Goal: Task Accomplishment & Management: Use online tool/utility

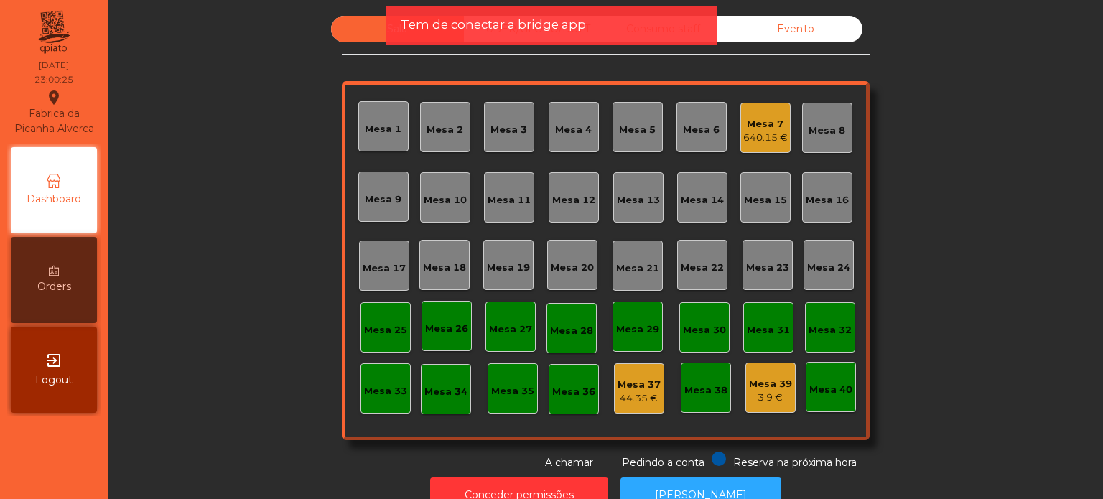
click at [612, 23] on div "Tem de conectar a bridge app" at bounding box center [552, 25] width 302 height 18
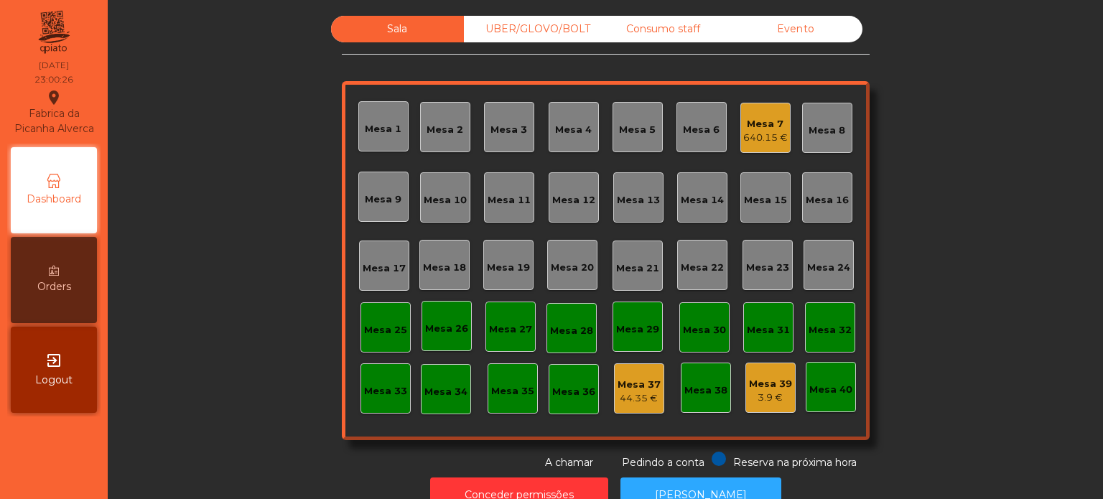
click at [584, 28] on div "UBER/GLOVO/BOLT" at bounding box center [530, 29] width 133 height 27
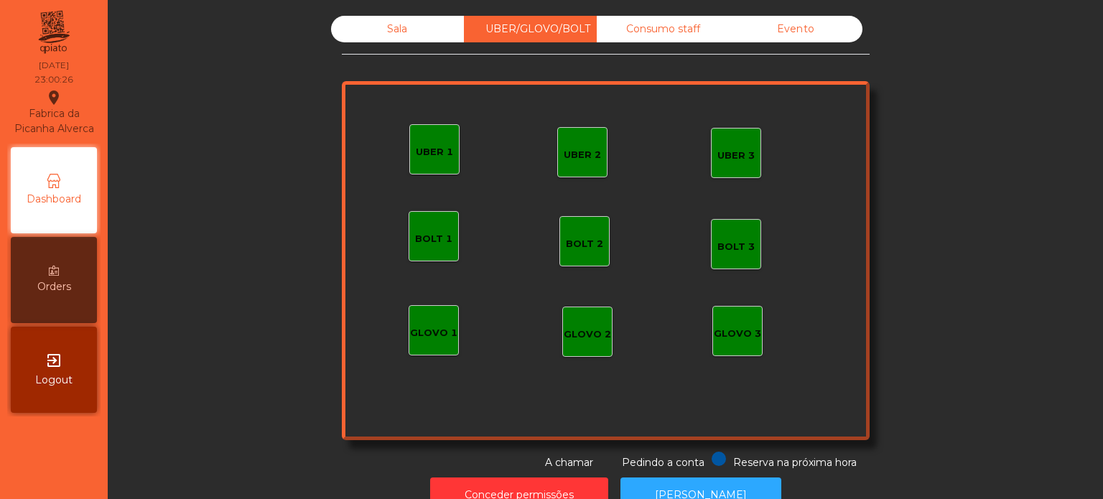
click at [639, 28] on div "Consumo staff" at bounding box center [663, 29] width 133 height 27
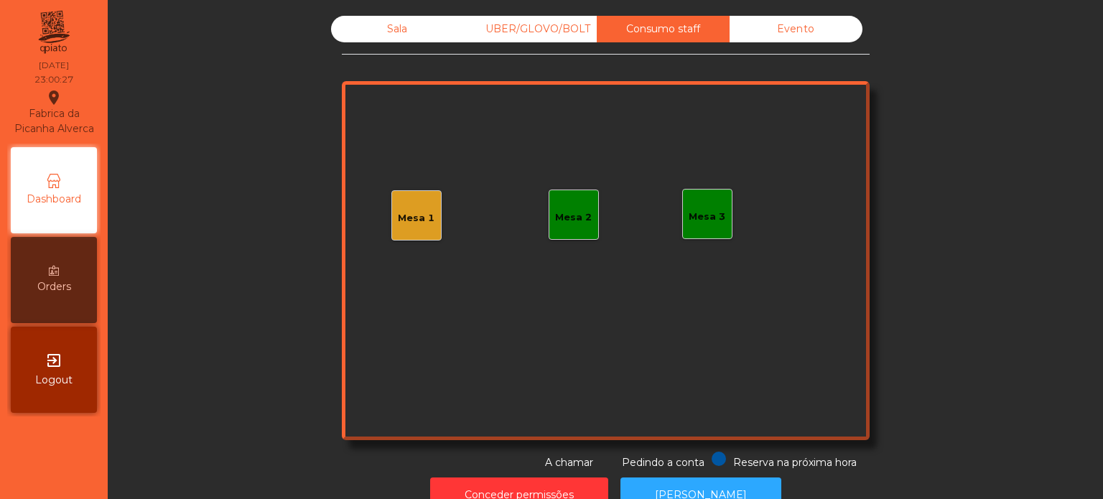
click at [754, 37] on div "Evento" at bounding box center [795, 29] width 133 height 27
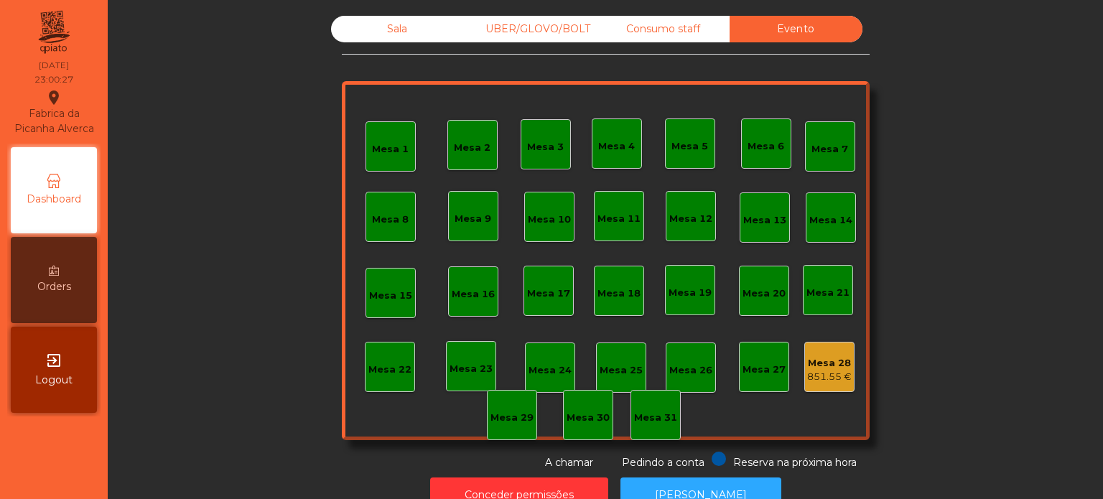
click at [683, 30] on div "Consumo staff" at bounding box center [663, 29] width 133 height 27
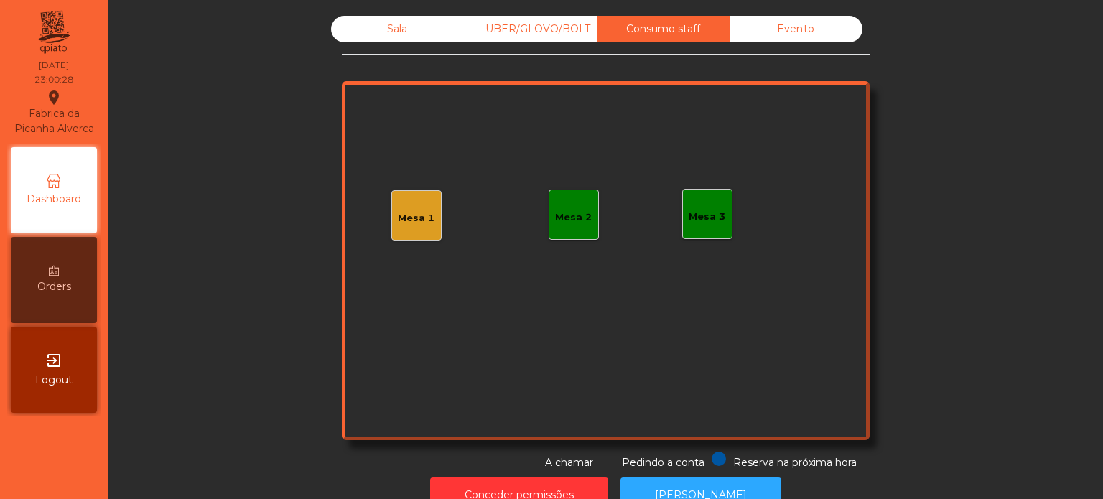
click at [421, 221] on div "Mesa 1" at bounding box center [416, 218] width 37 height 14
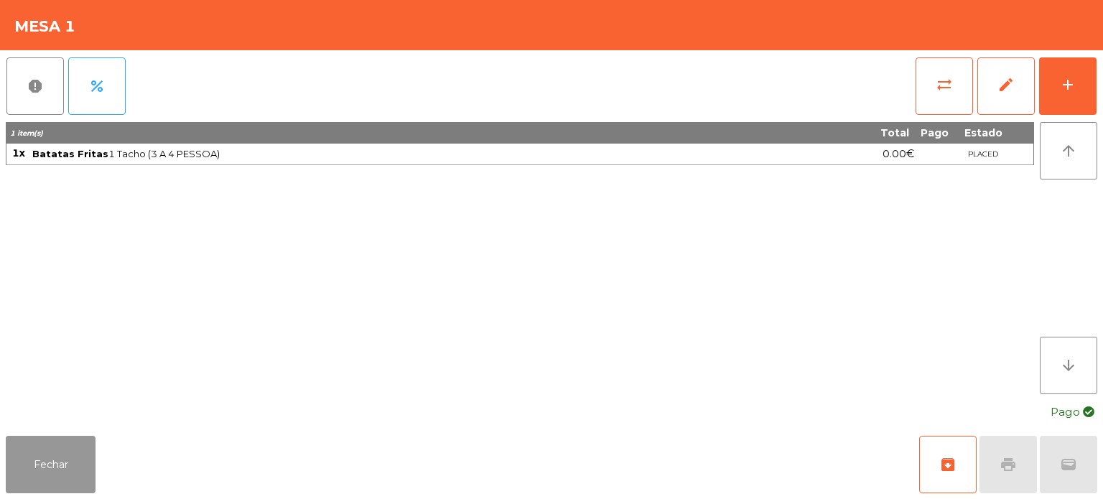
click at [40, 450] on button "Fechar" at bounding box center [51, 464] width 90 height 57
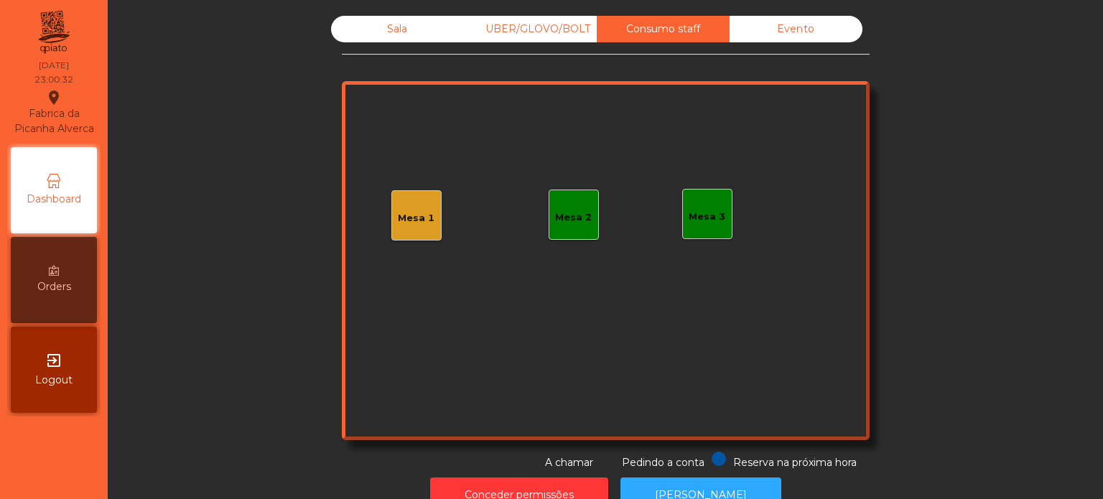
click at [760, 37] on div "Evento" at bounding box center [795, 29] width 133 height 27
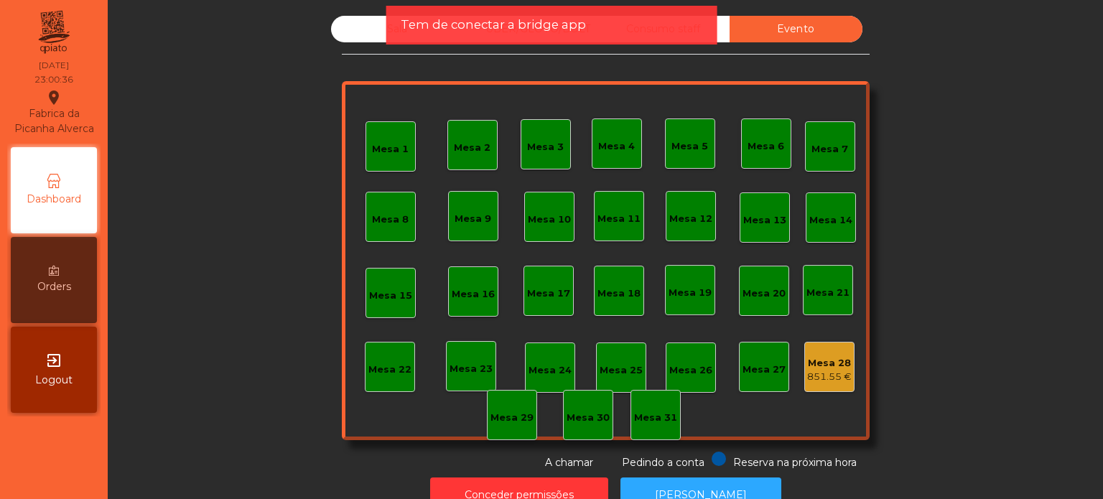
click at [625, 7] on div "Tem de conectar a bridge app" at bounding box center [551, 25] width 331 height 39
click at [625, 29] on div "Tem de conectar a bridge app" at bounding box center [552, 25] width 302 height 18
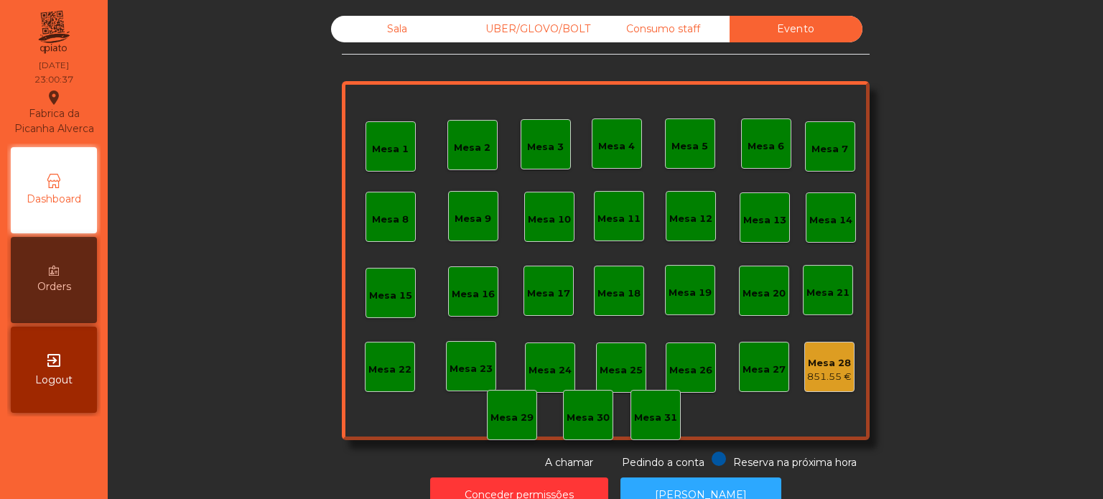
click at [615, 29] on div "Consumo staff" at bounding box center [663, 29] width 133 height 27
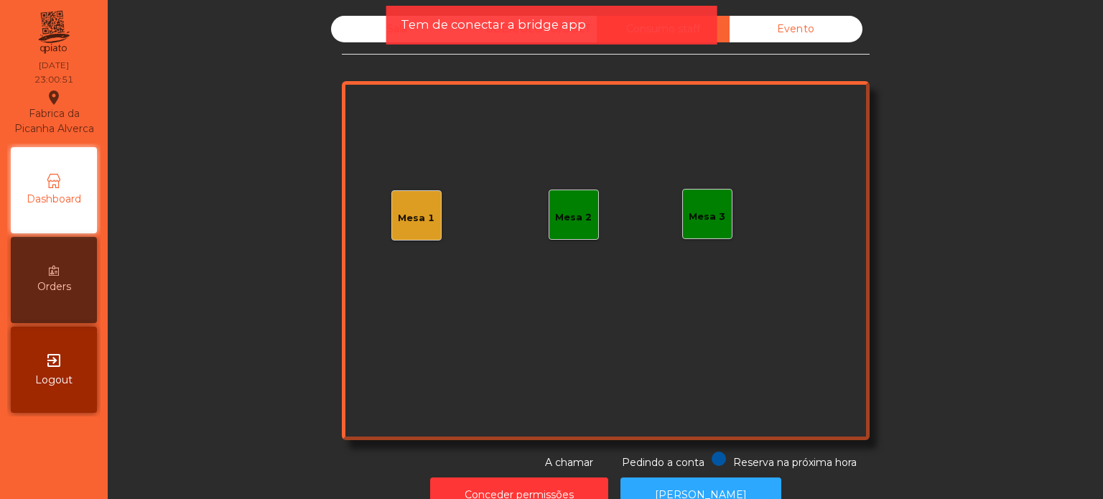
click at [391, 210] on div "Mesa 1" at bounding box center [416, 215] width 50 height 50
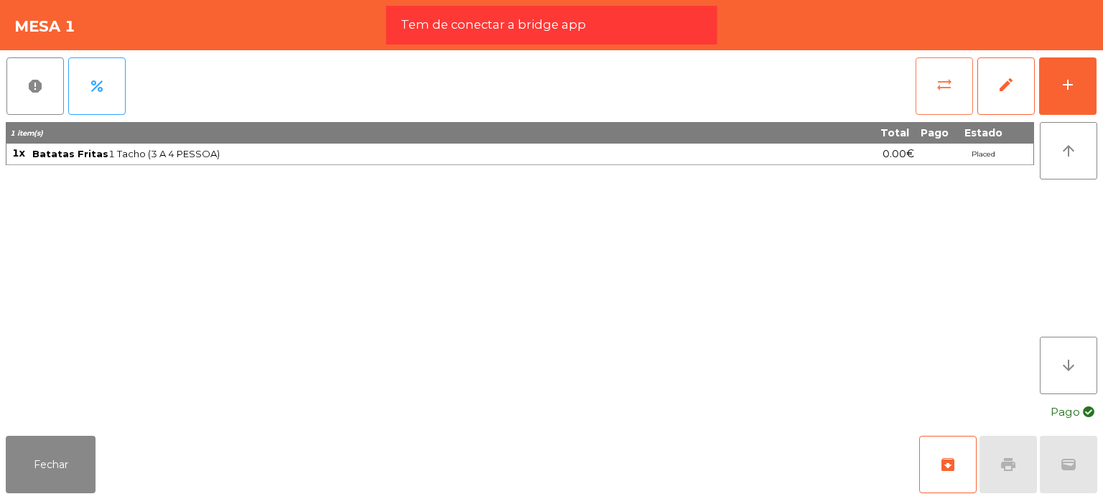
click at [937, 89] on span "sync_alt" at bounding box center [943, 84] width 17 height 17
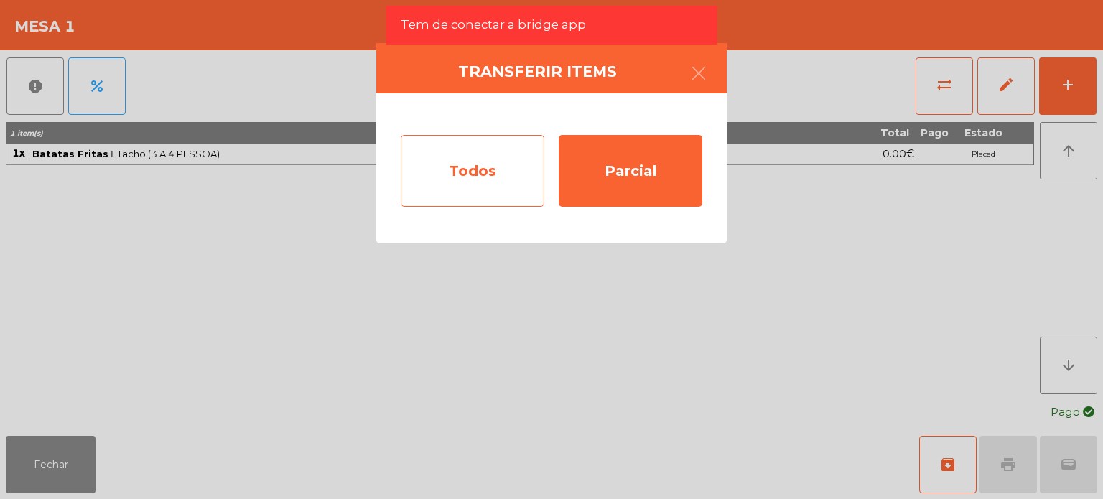
click at [510, 172] on div "Todos" at bounding box center [473, 171] width 144 height 72
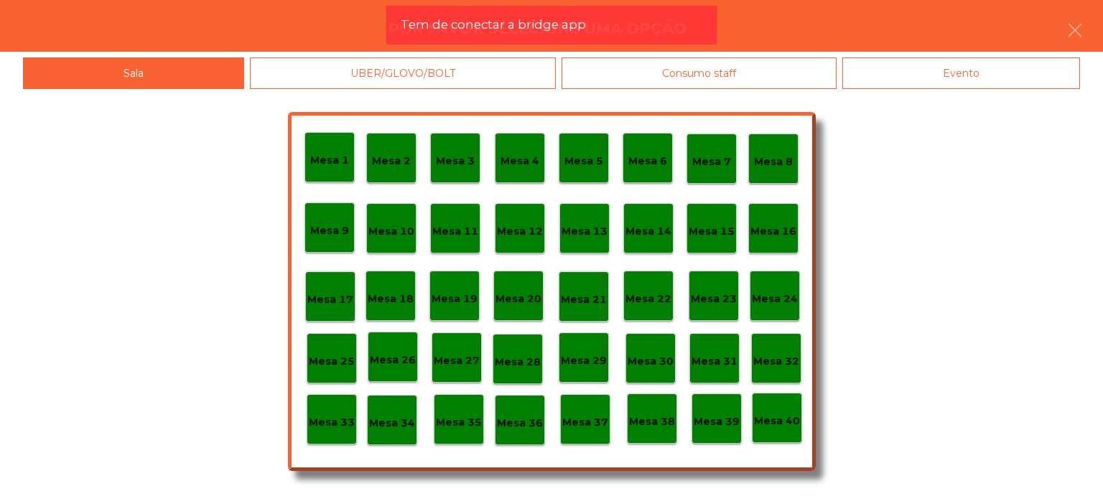
click at [877, 68] on div "Evento" at bounding box center [961, 73] width 238 height 32
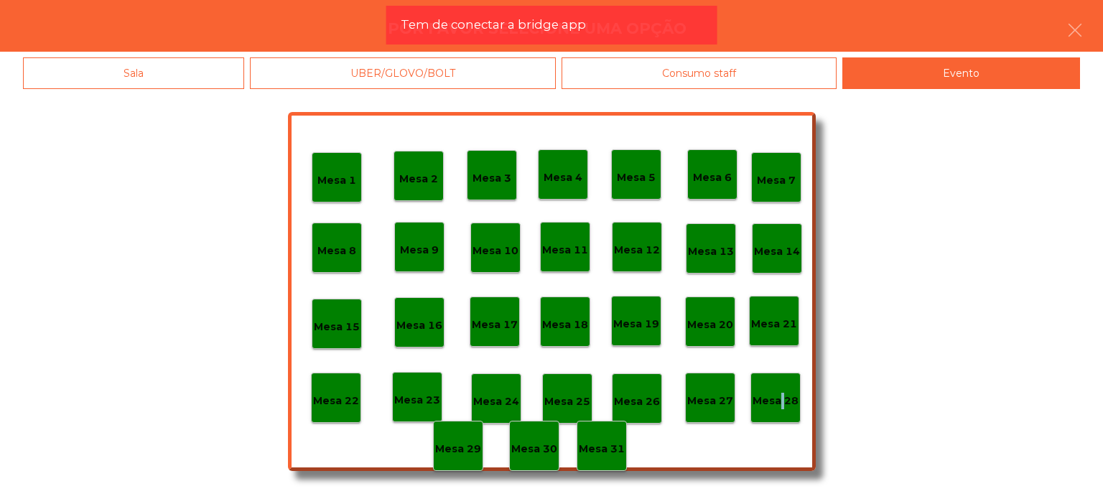
click at [778, 410] on div "Mesa 28" at bounding box center [775, 398] width 50 height 50
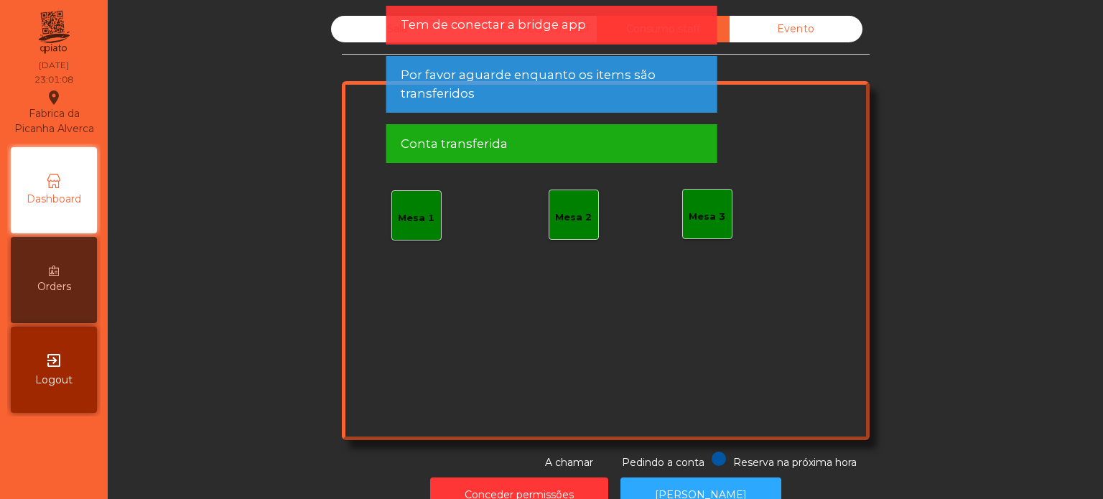
click at [411, 233] on div "Mesa 1" at bounding box center [416, 215] width 50 height 50
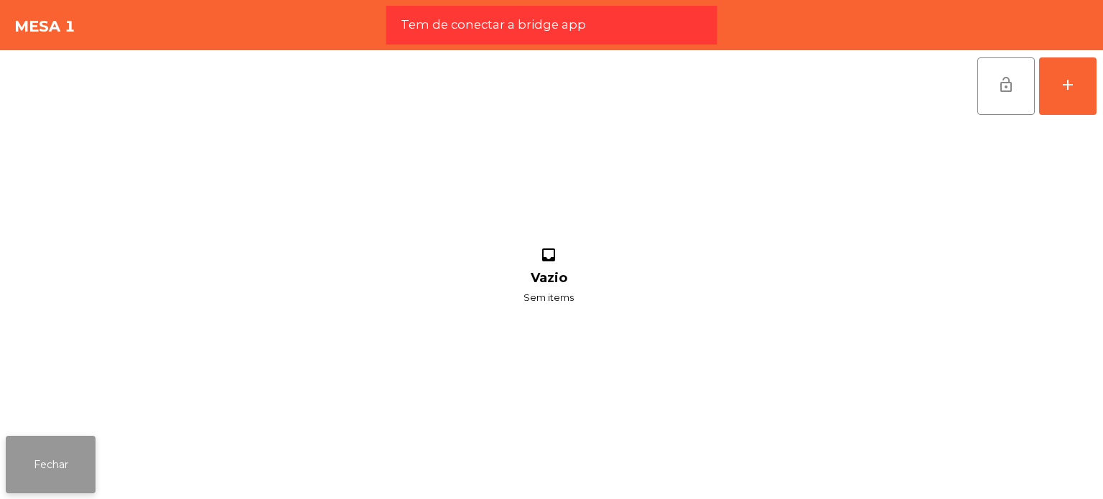
click at [29, 467] on button "Fechar" at bounding box center [51, 464] width 90 height 57
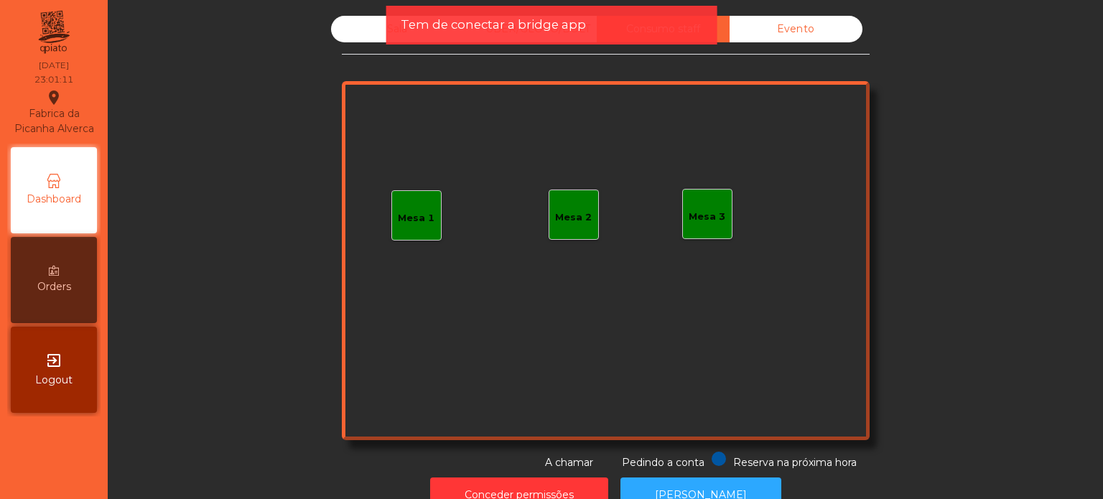
click at [589, 17] on div "Tem de conectar a bridge app" at bounding box center [552, 25] width 302 height 18
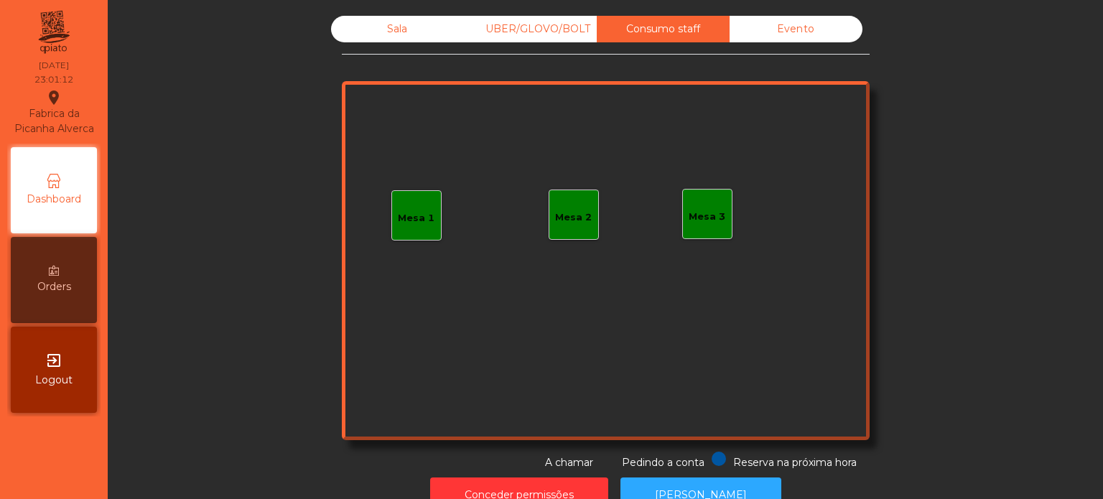
click at [566, 31] on div "UBER/GLOVO/BOLT" at bounding box center [530, 29] width 133 height 27
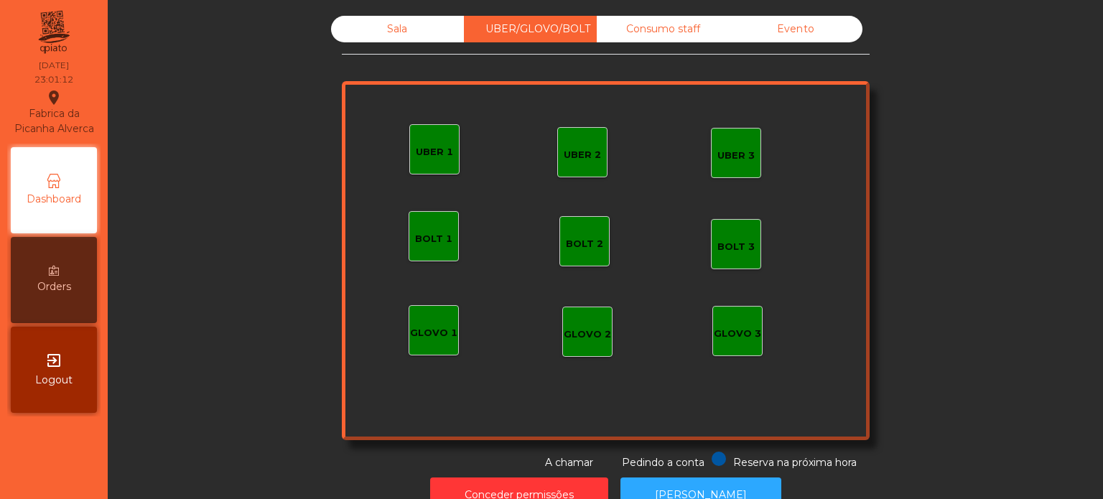
click at [373, 31] on div "Sala" at bounding box center [397, 29] width 133 height 27
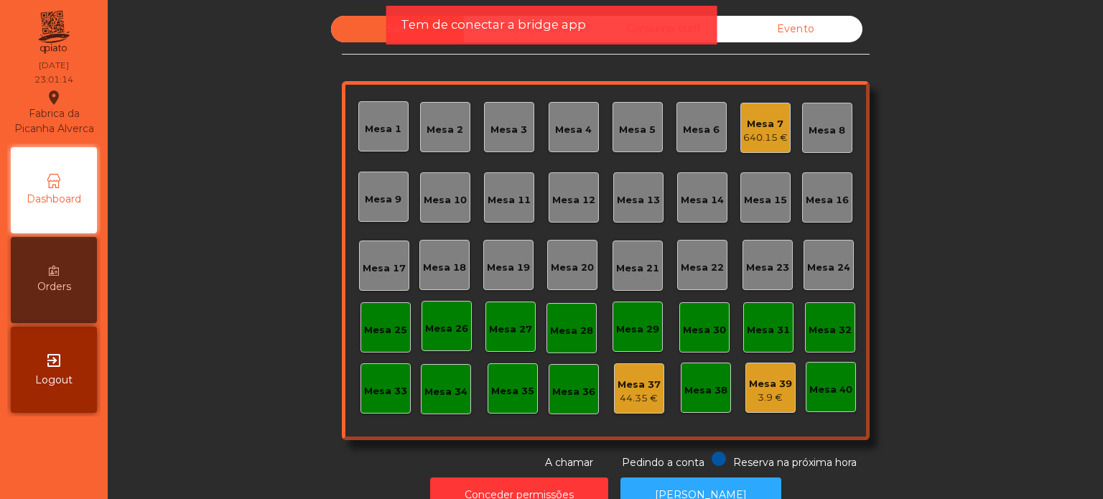
drag, startPoint x: 652, startPoint y: 28, endPoint x: 775, endPoint y: 34, distance: 122.9
click at [668, 33] on div "Tem de conectar a bridge app" at bounding box center [552, 25] width 302 height 18
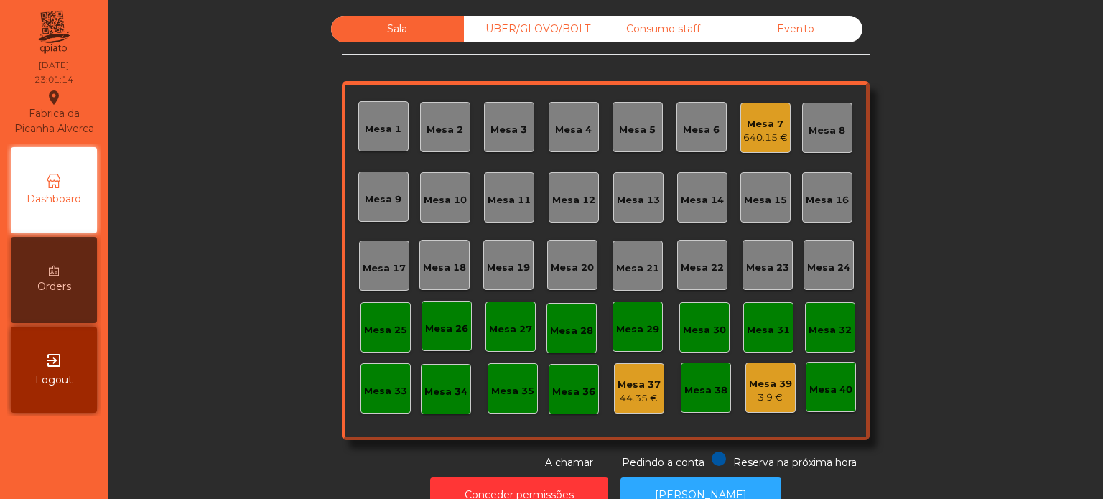
click at [775, 34] on div "Evento" at bounding box center [795, 29] width 133 height 27
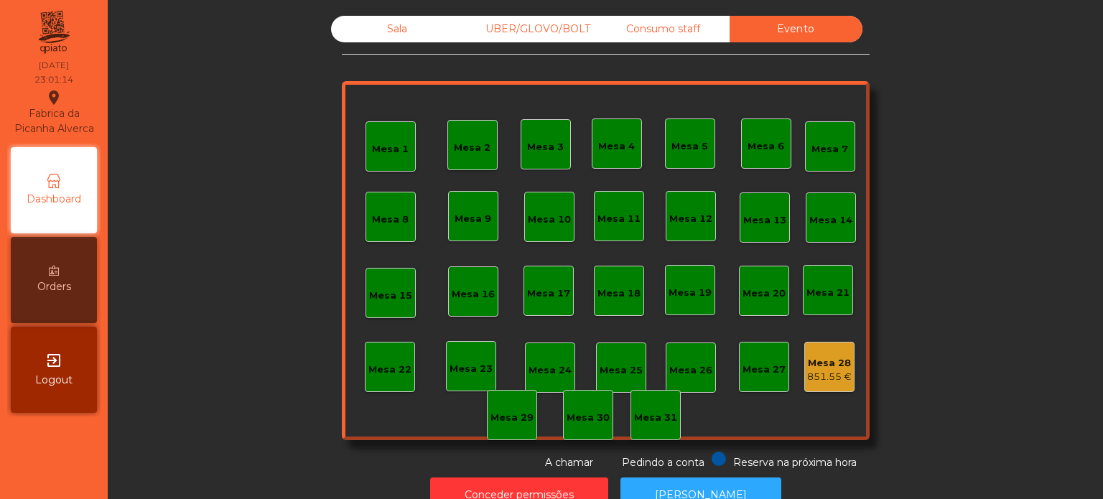
click at [666, 34] on div "Consumo staff" at bounding box center [663, 29] width 133 height 27
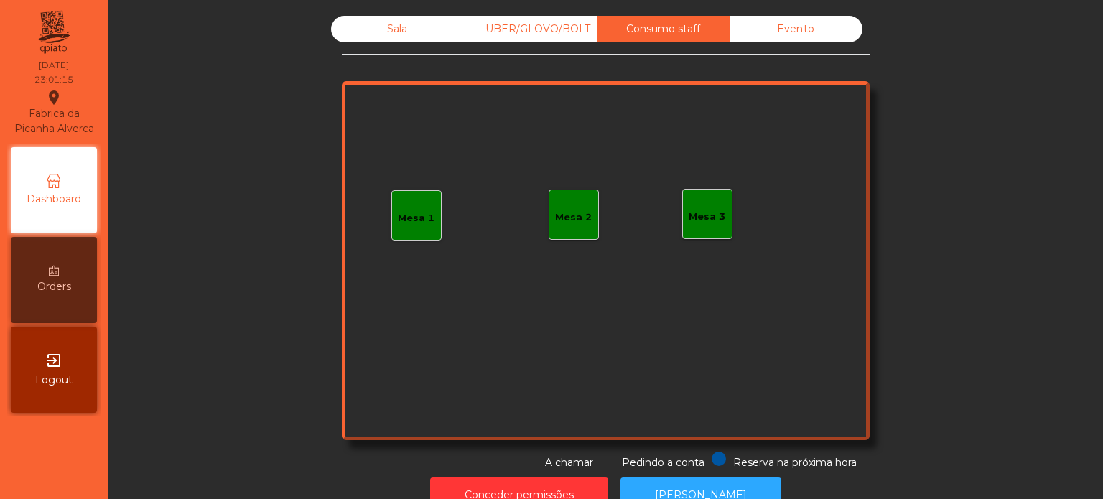
click at [549, 34] on div "UBER/GLOVO/BOLT" at bounding box center [530, 29] width 133 height 27
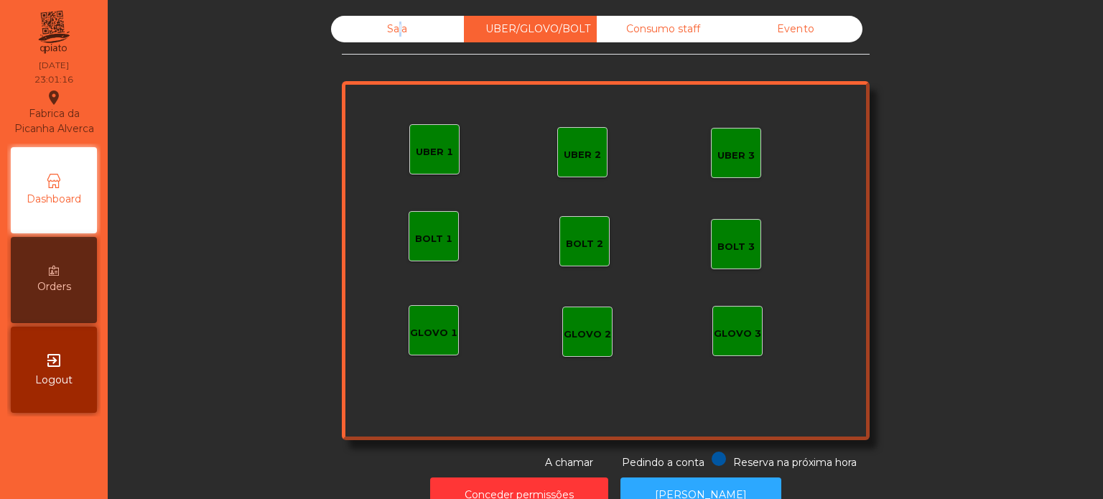
click at [390, 29] on div "Sala" at bounding box center [397, 29] width 133 height 27
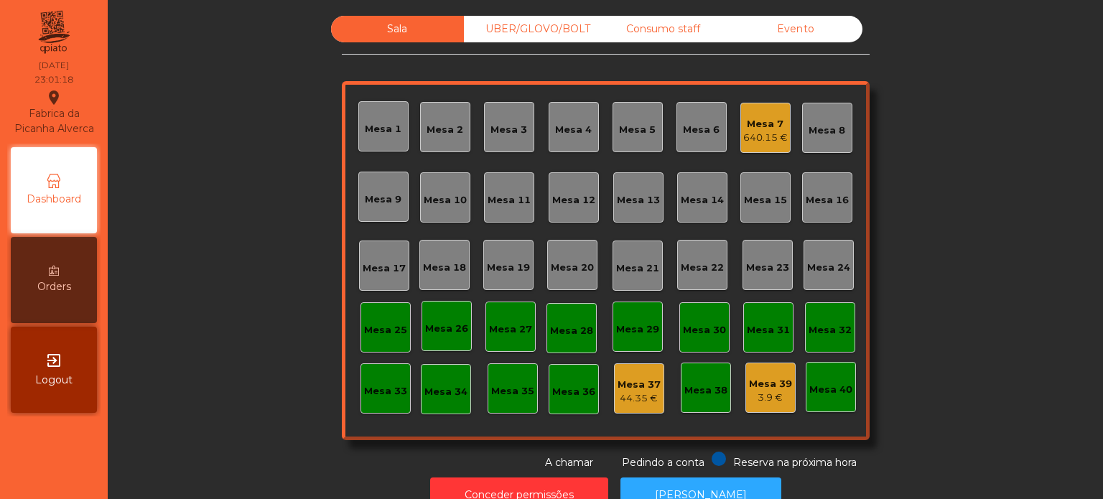
click at [787, 383] on div "Mesa 39 3.9 €" at bounding box center [770, 388] width 50 height 50
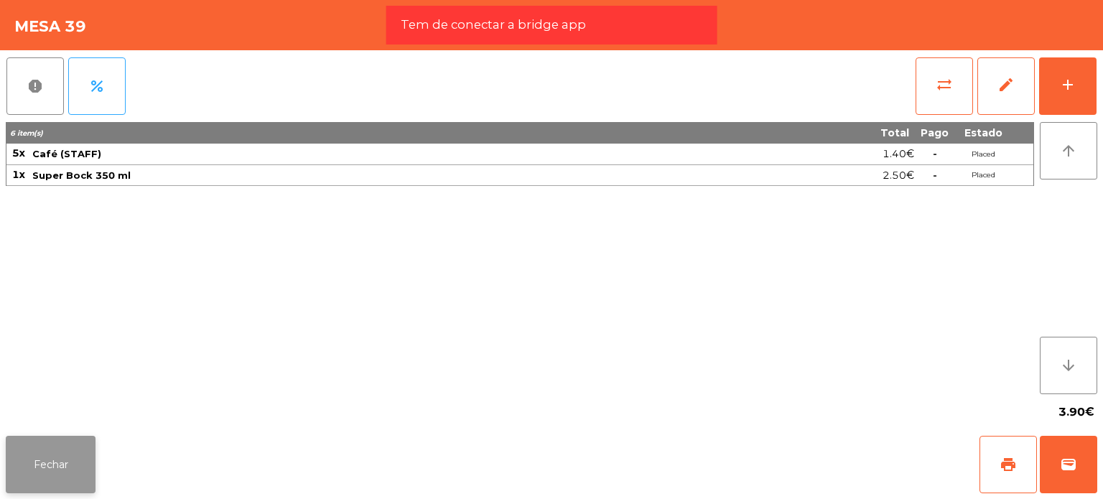
click at [81, 449] on button "Fechar" at bounding box center [51, 464] width 90 height 57
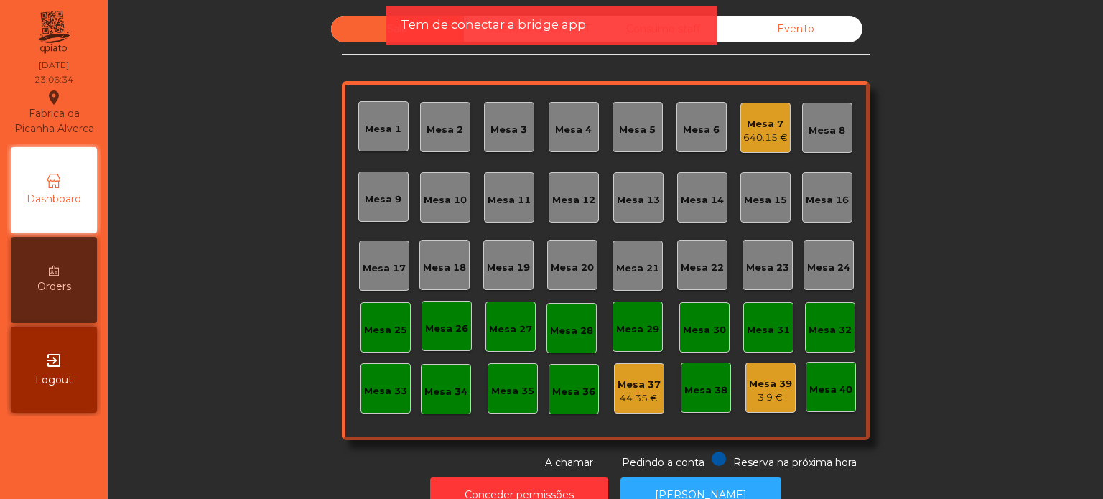
click at [575, 23] on span "Tem de conectar a bridge app" at bounding box center [493, 25] width 185 height 18
click at [583, 25] on div "Tem de conectar a bridge app" at bounding box center [552, 25] width 302 height 18
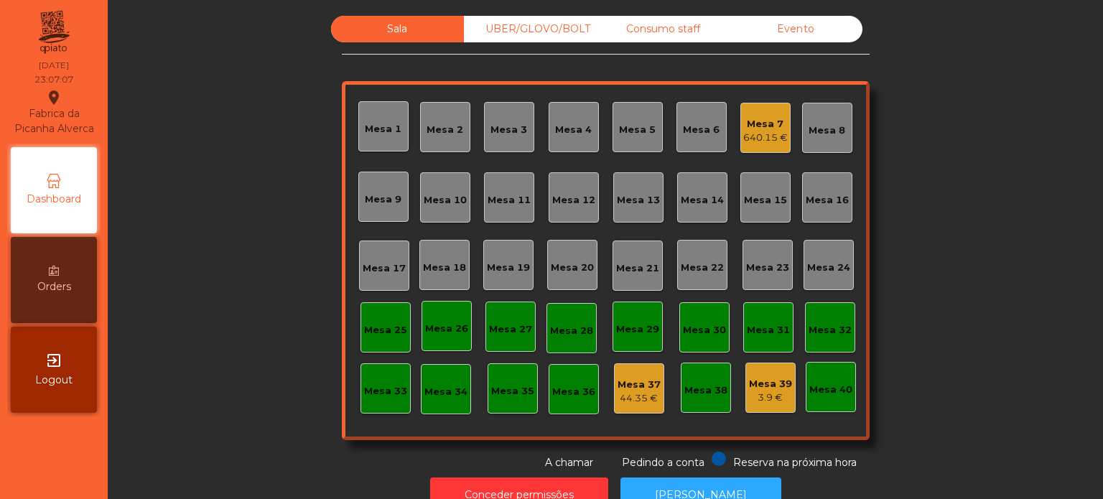
click at [536, 19] on div "UBER/GLOVO/BOLT" at bounding box center [530, 29] width 133 height 27
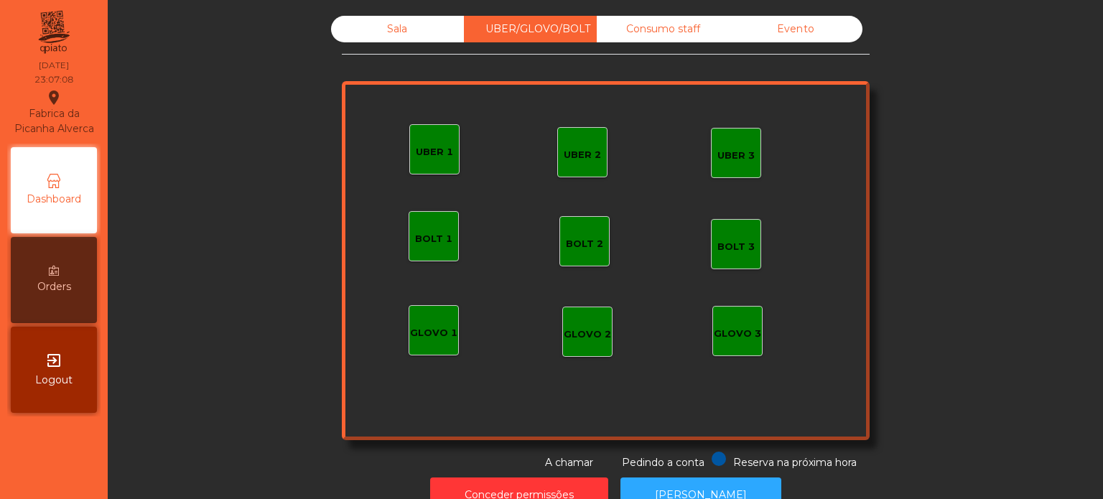
click at [620, 22] on div "Consumo staff" at bounding box center [663, 29] width 133 height 27
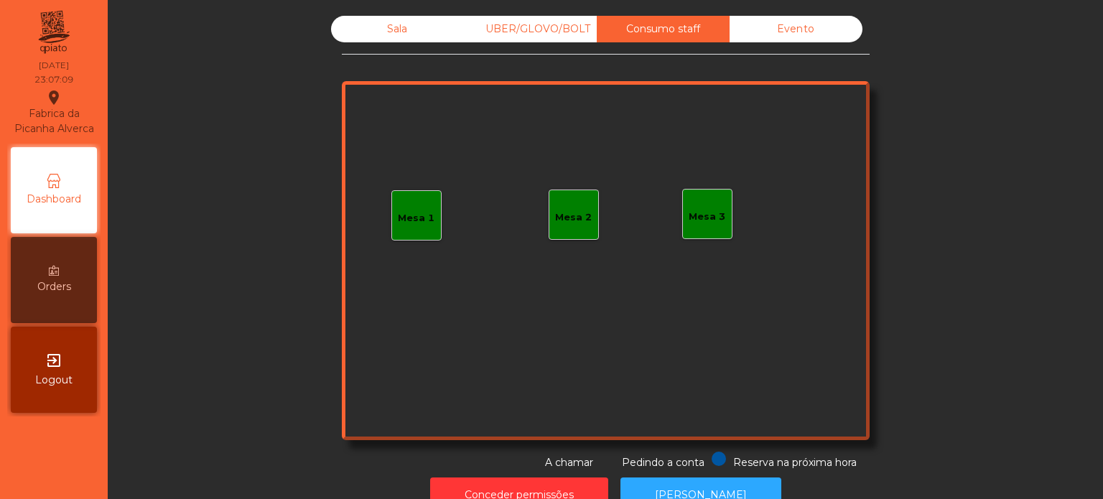
click at [793, 11] on div "Sala UBER/GLOVO/BOLT Consumo staff Evento Mesa 1 Mesa 2 Mesa 3 Reserva na próxi…" at bounding box center [605, 264] width 978 height 511
click at [783, 24] on div "Evento" at bounding box center [795, 29] width 133 height 27
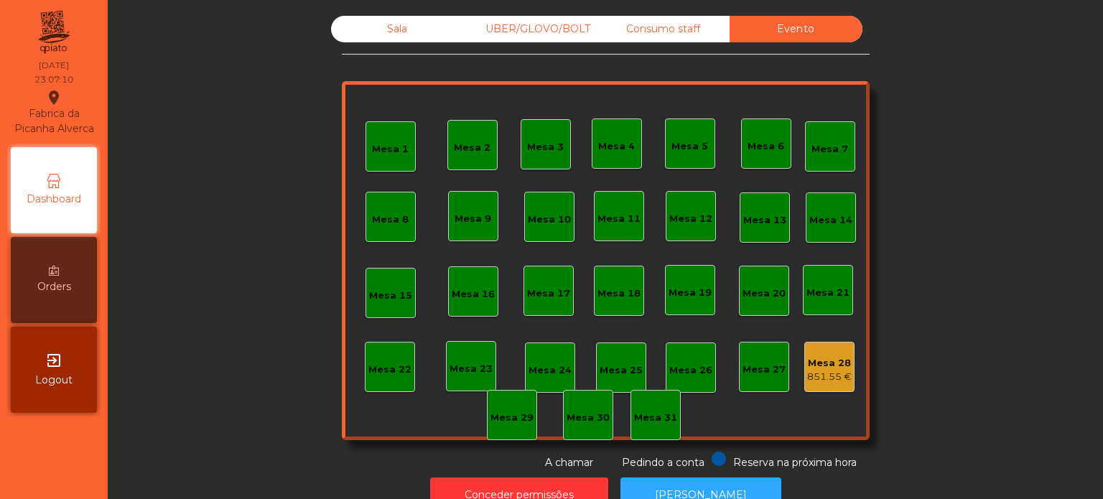
click at [640, 37] on div "Consumo staff" at bounding box center [663, 29] width 133 height 27
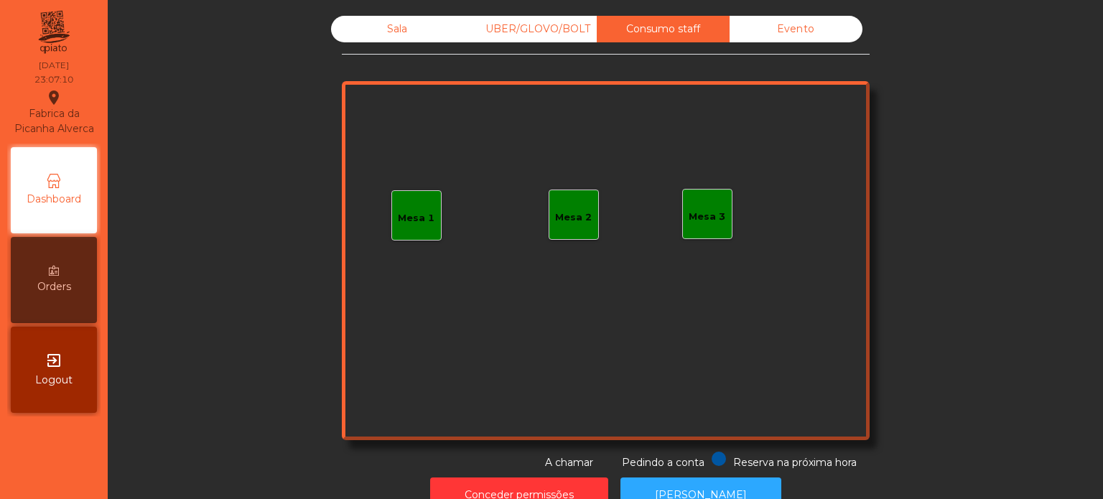
click at [545, 29] on div "UBER/GLOVO/BOLT" at bounding box center [530, 29] width 133 height 27
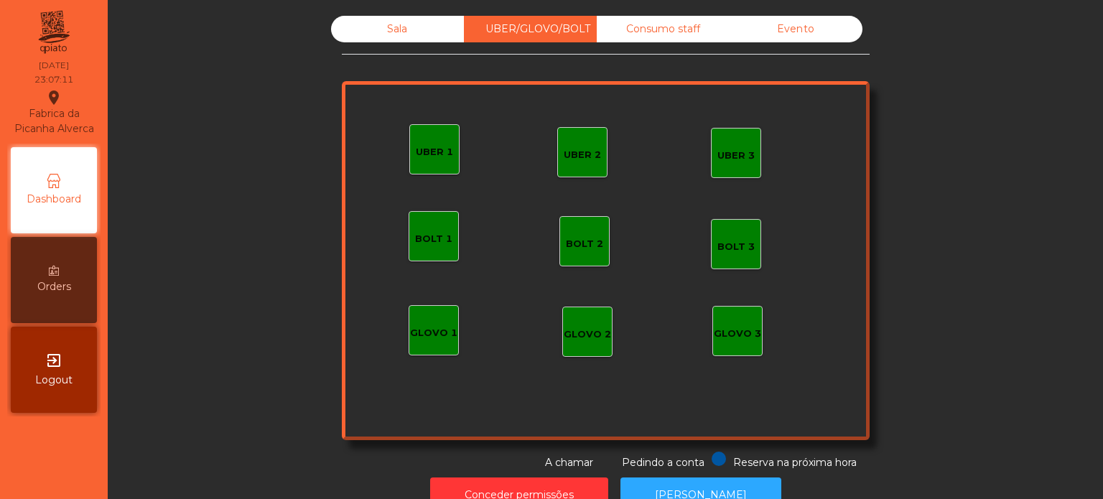
click at [379, 29] on div "Sala" at bounding box center [397, 29] width 133 height 27
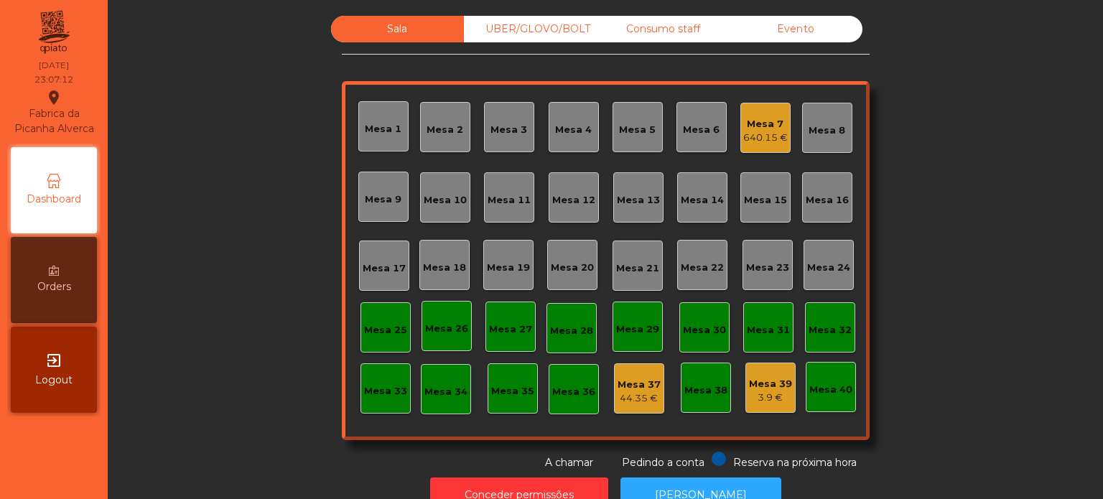
click at [755, 129] on div "Mesa 7" at bounding box center [765, 124] width 45 height 14
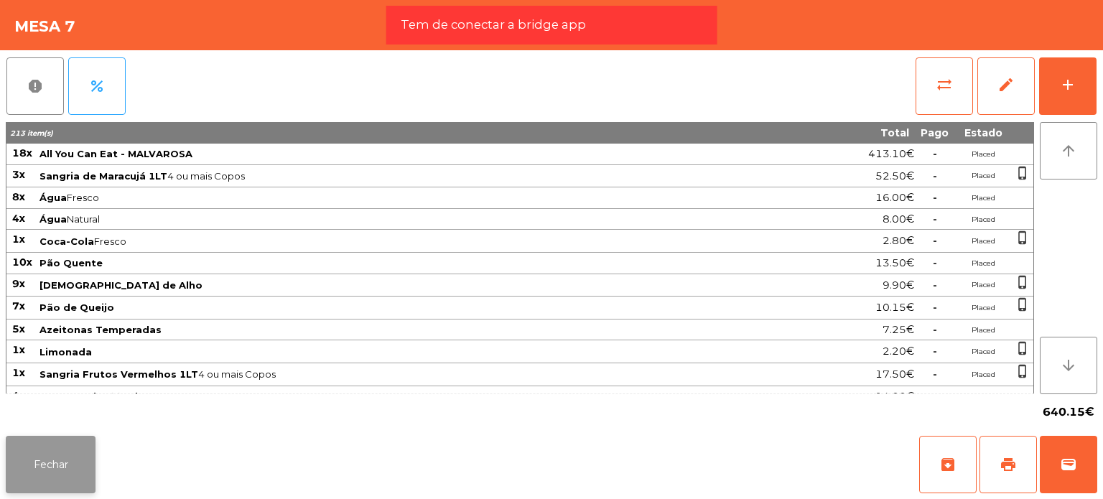
click at [67, 444] on button "Fechar" at bounding box center [51, 464] width 90 height 57
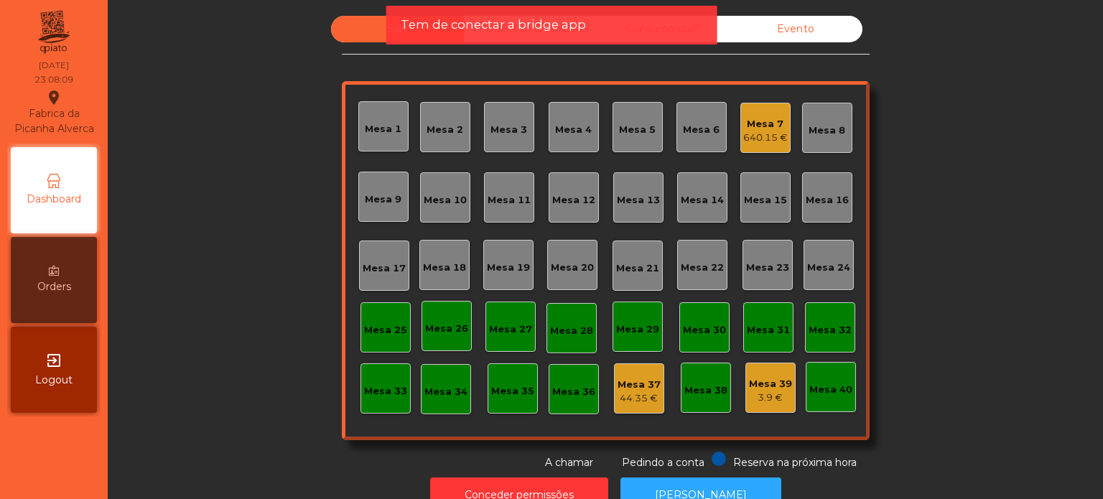
click at [557, 27] on span "Tem de conectar a bridge app" at bounding box center [493, 25] width 185 height 18
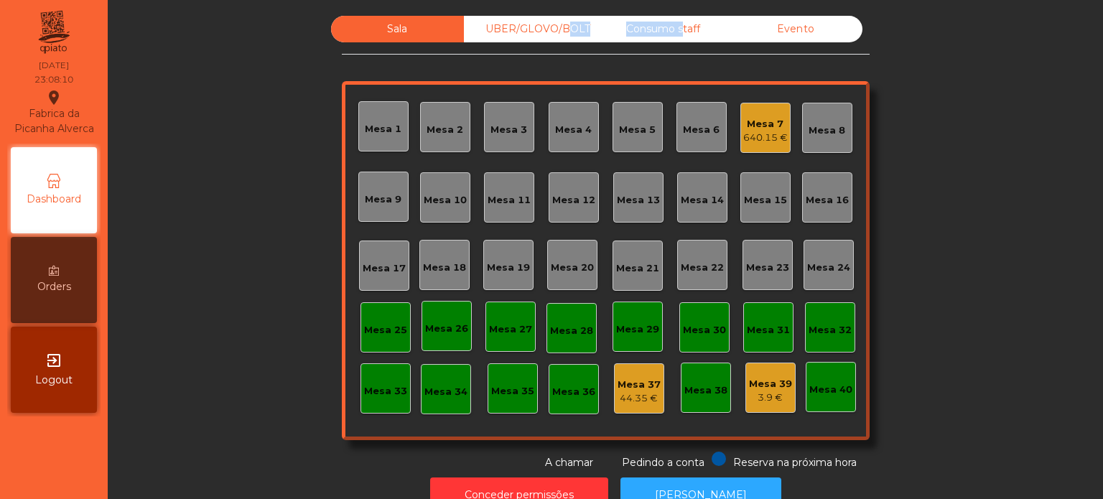
click at [557, 27] on div "UBER/GLOVO/BOLT" at bounding box center [530, 29] width 133 height 27
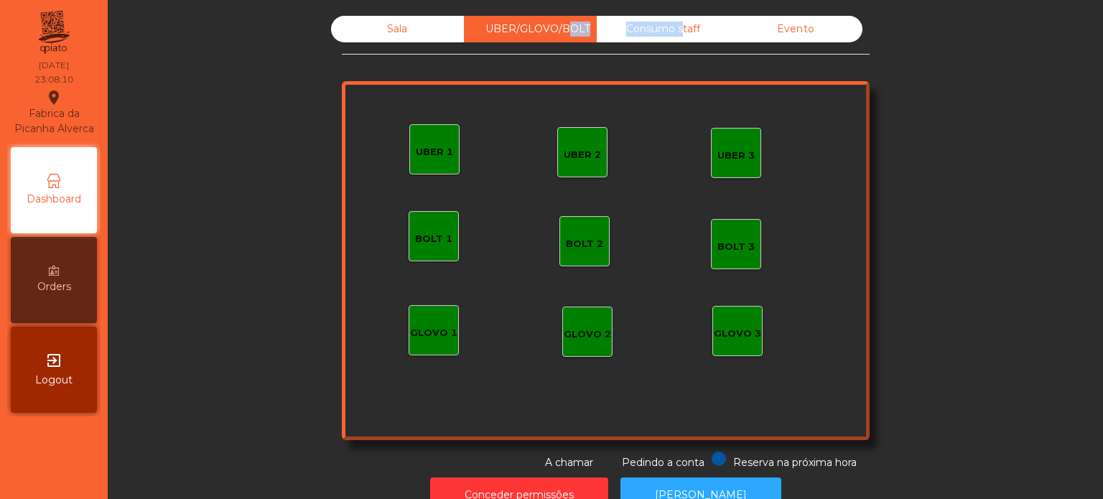
click at [666, 27] on div "Consumo staff" at bounding box center [663, 29] width 133 height 27
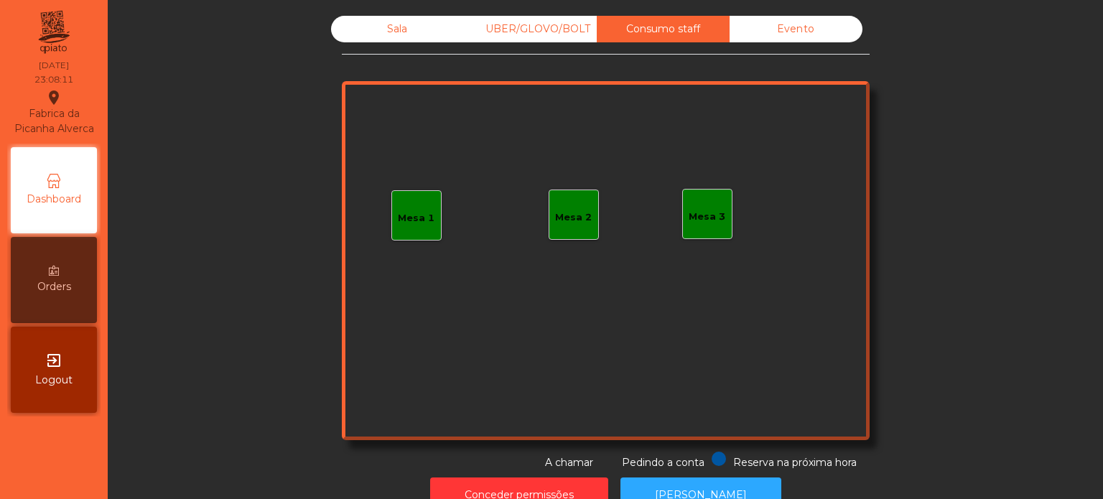
click at [430, 37] on div "Sala" at bounding box center [397, 29] width 133 height 27
